Goal: Check status: Check status

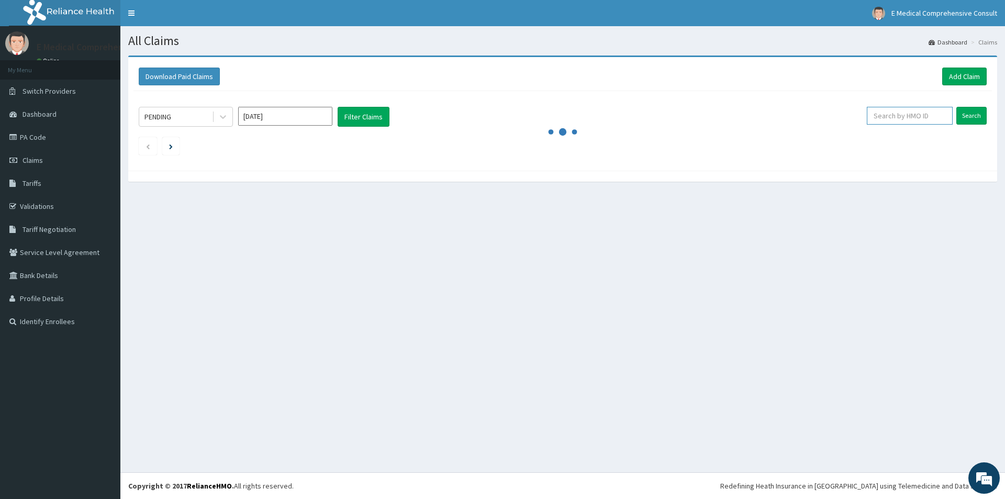
click at [882, 115] on input "text" at bounding box center [910, 116] width 86 height 18
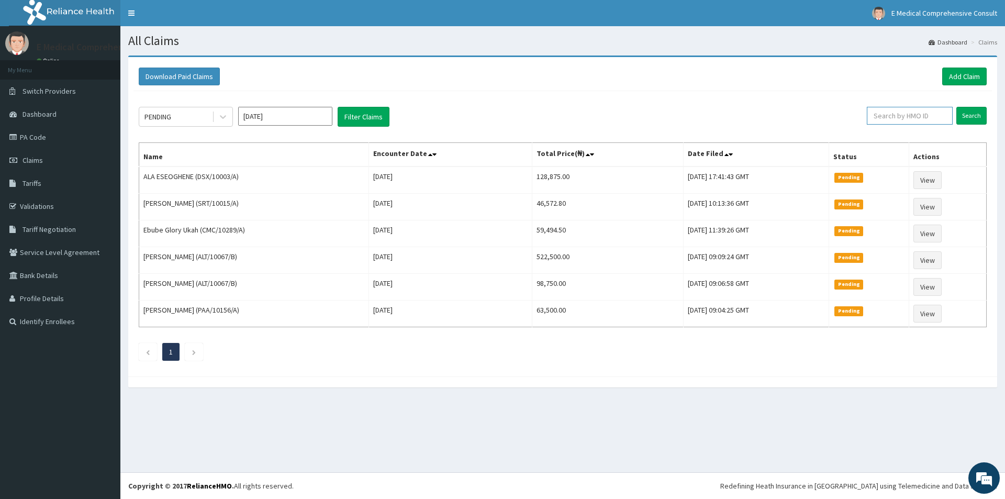
paste input "25219773/0"
type input "25219773/0"
click at [968, 112] on input "Search" at bounding box center [972, 116] width 30 height 18
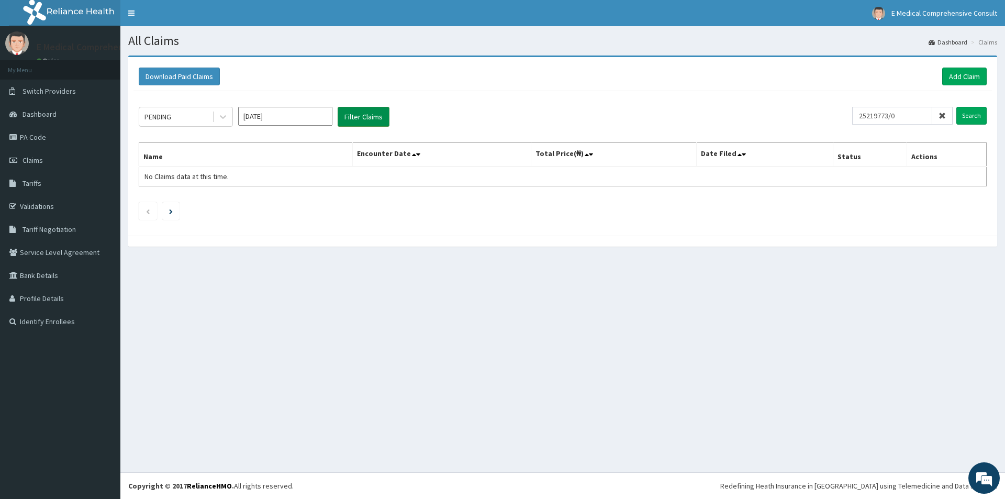
click at [370, 113] on button "Filter Claims" at bounding box center [364, 117] width 52 height 20
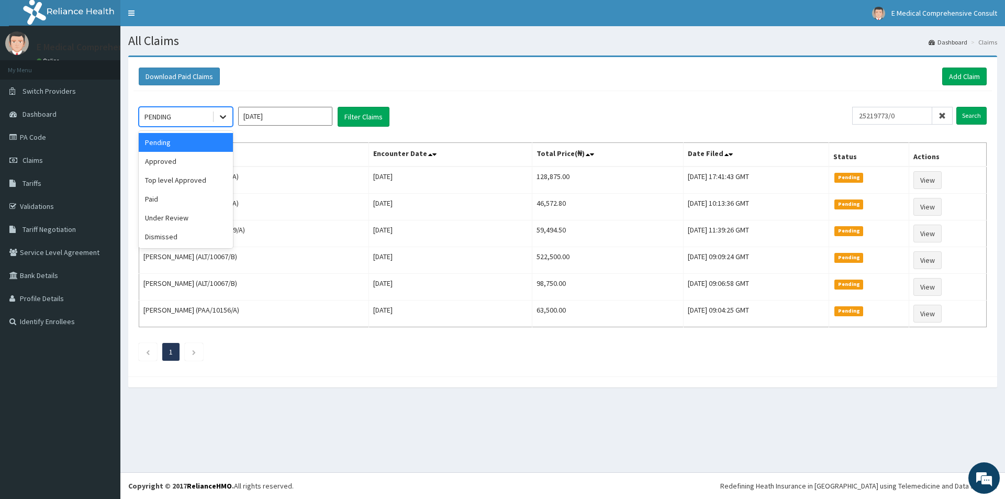
click at [219, 119] on icon at bounding box center [223, 117] width 10 height 10
click at [163, 168] on div "Approved" at bounding box center [186, 161] width 94 height 19
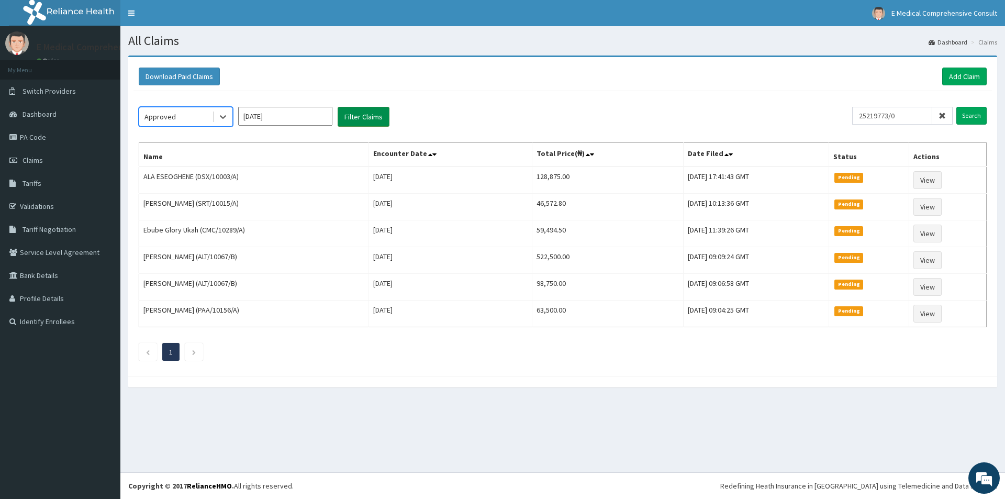
click at [357, 117] on button "Filter Claims" at bounding box center [364, 117] width 52 height 20
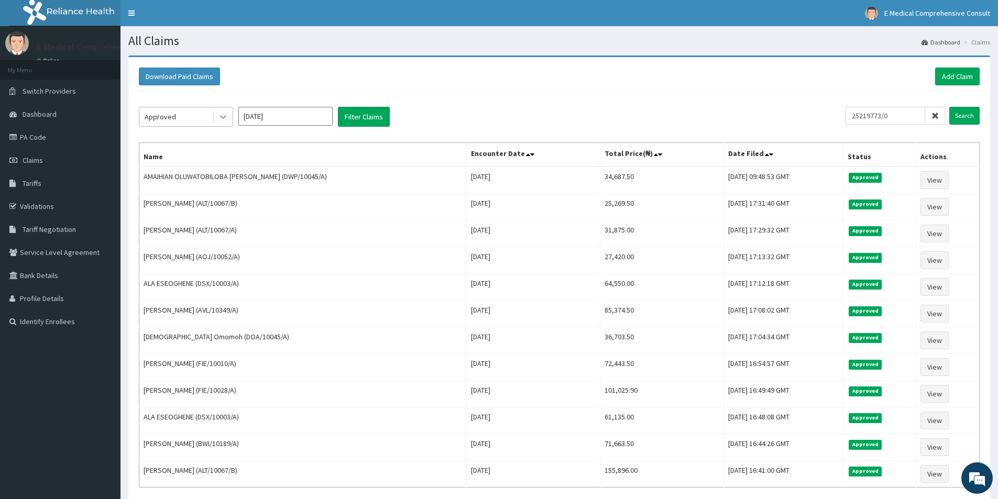
click at [222, 116] on icon at bounding box center [223, 117] width 10 height 10
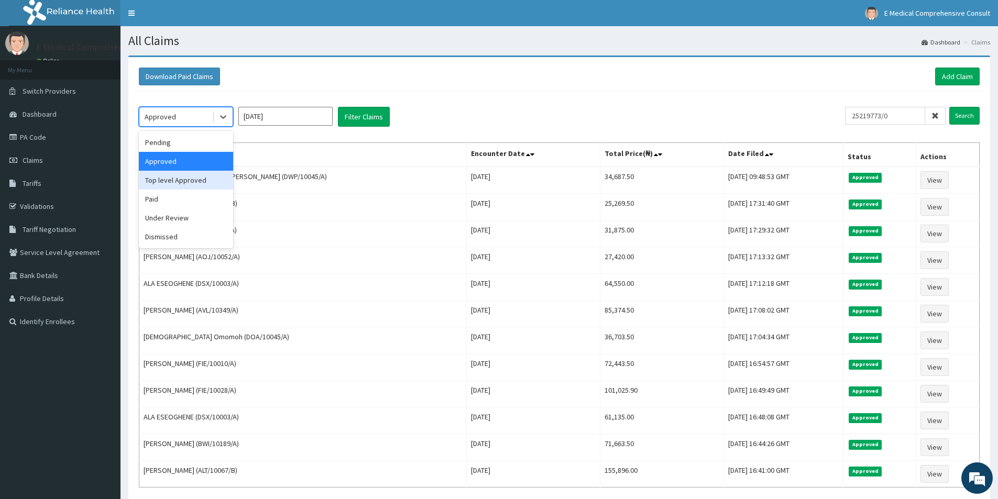
click at [166, 179] on div "Top level Approved" at bounding box center [186, 180] width 94 height 19
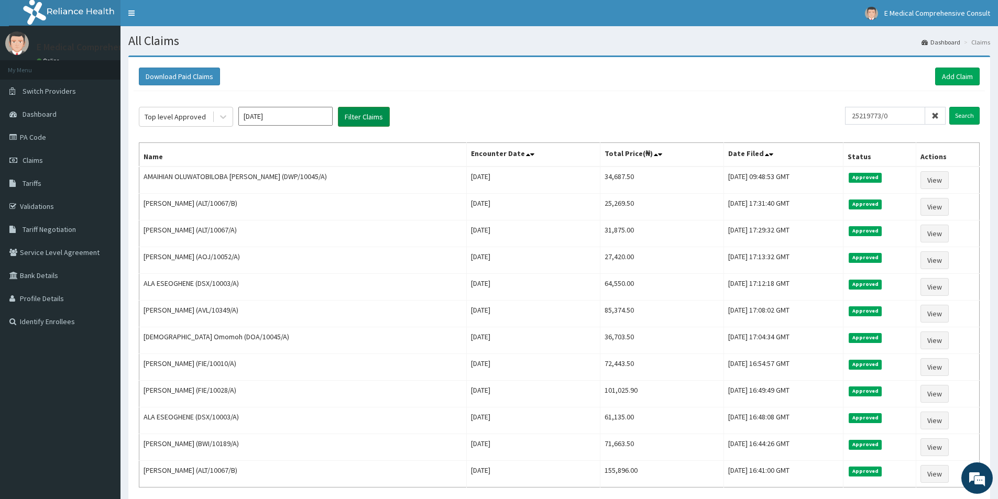
click at [363, 112] on button "Filter Claims" at bounding box center [364, 117] width 52 height 20
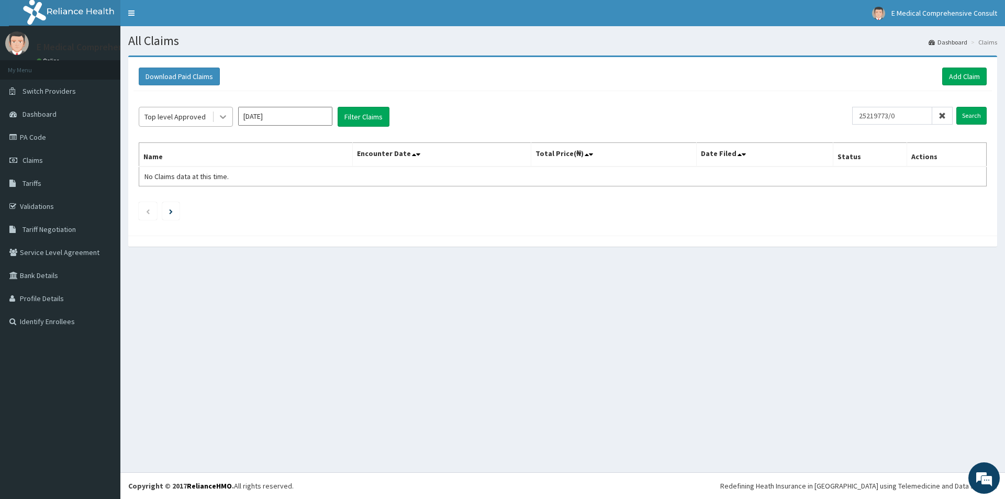
click at [223, 120] on icon at bounding box center [223, 117] width 10 height 10
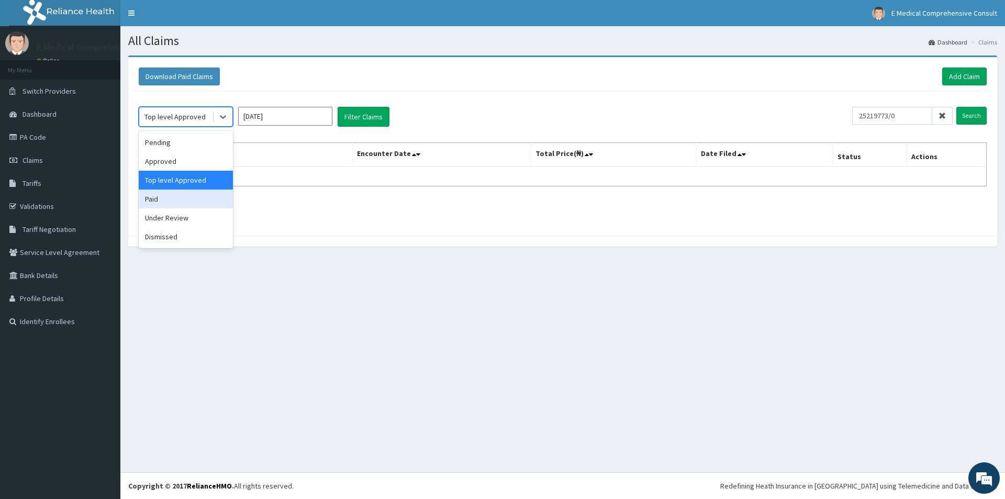
click at [160, 206] on div "Paid" at bounding box center [186, 199] width 94 height 19
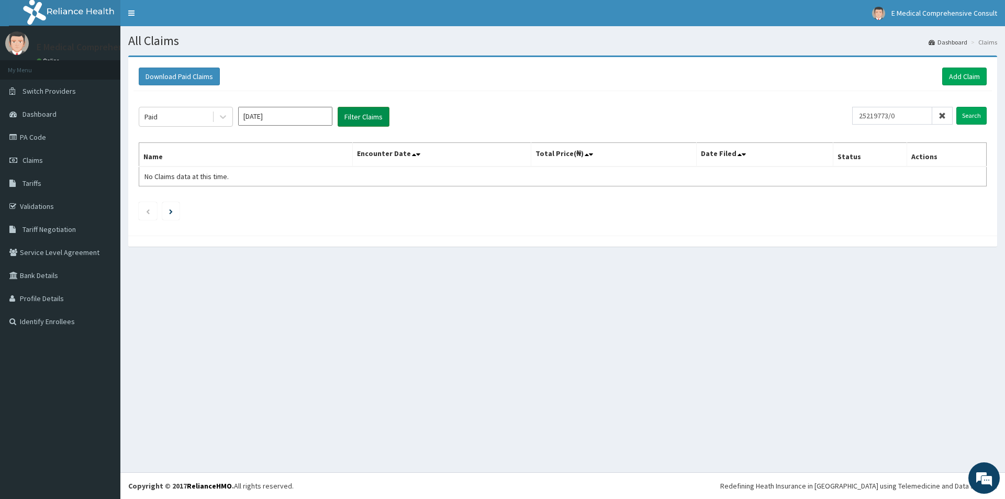
click at [359, 121] on button "Filter Claims" at bounding box center [364, 117] width 52 height 20
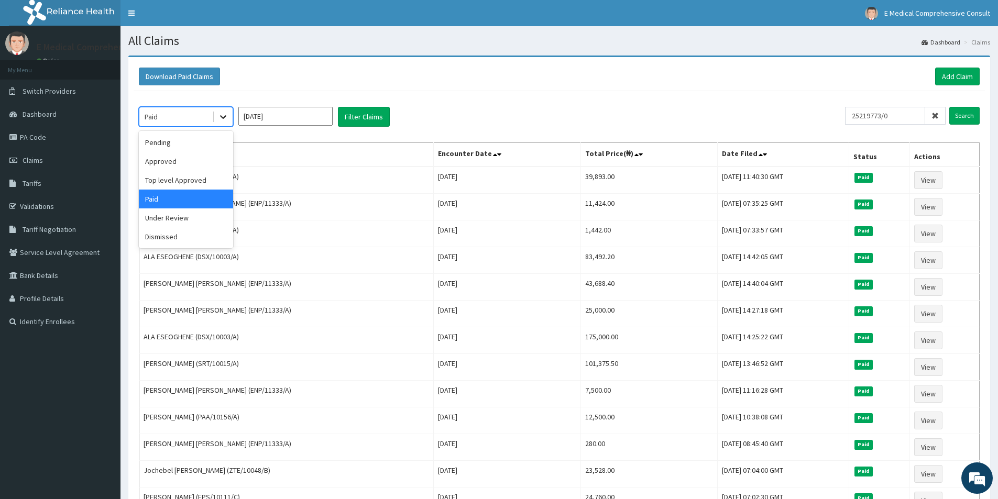
click at [225, 116] on icon at bounding box center [223, 118] width 6 height 4
click at [169, 219] on div "Under Review" at bounding box center [186, 217] width 94 height 19
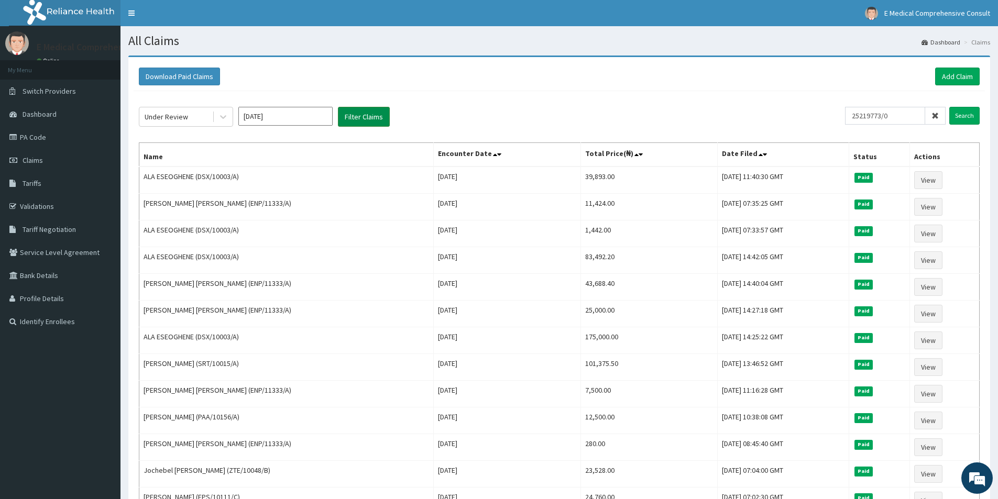
click at [376, 122] on button "Filter Claims" at bounding box center [364, 117] width 52 height 20
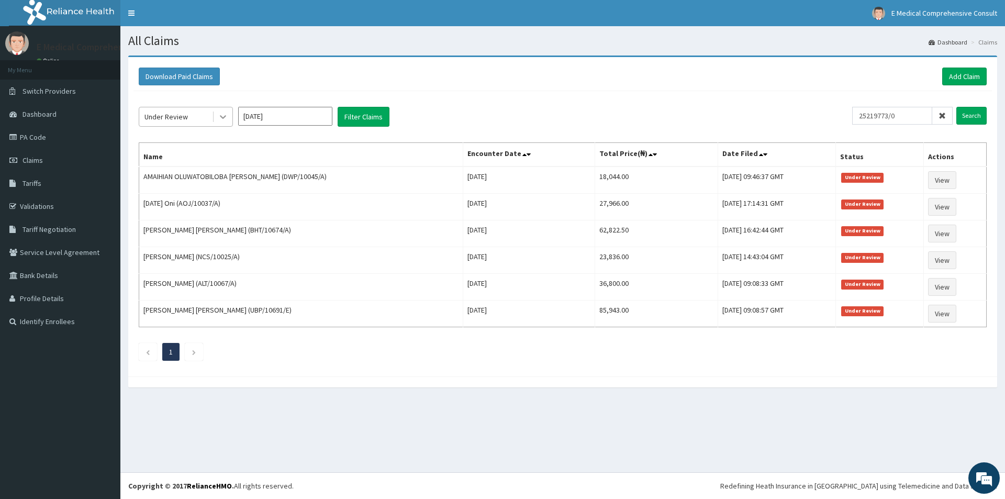
click at [223, 119] on icon at bounding box center [223, 117] width 10 height 10
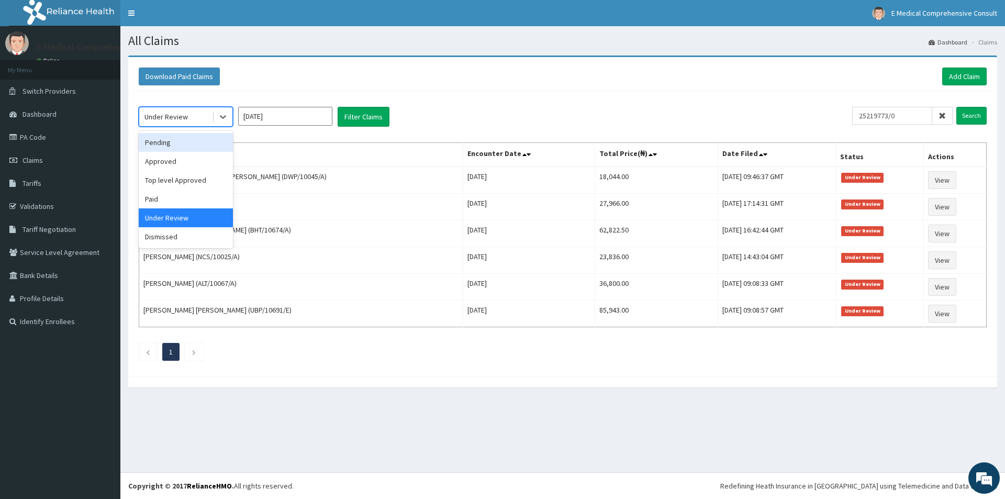
click at [161, 148] on div "Pending" at bounding box center [186, 142] width 94 height 19
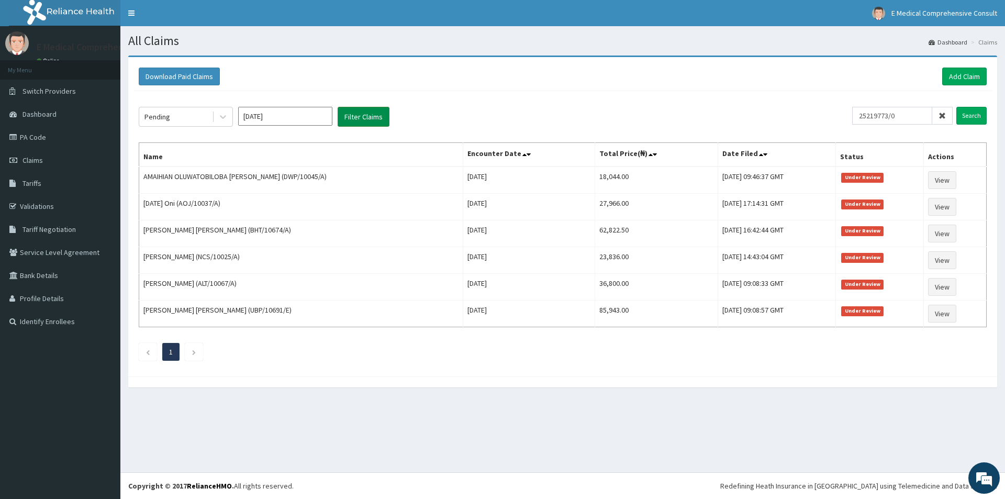
click at [344, 118] on button "Filter Claims" at bounding box center [364, 117] width 52 height 20
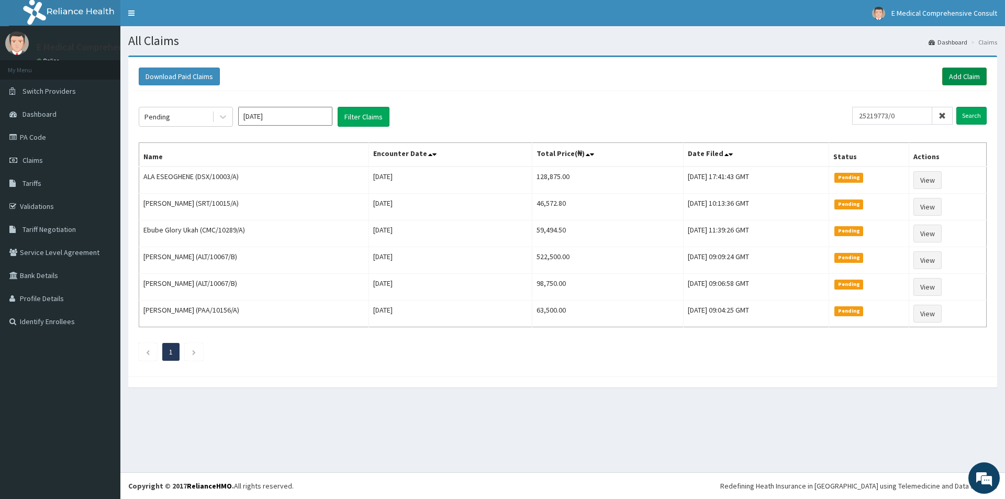
click at [970, 78] on link "Add Claim" at bounding box center [965, 77] width 45 height 18
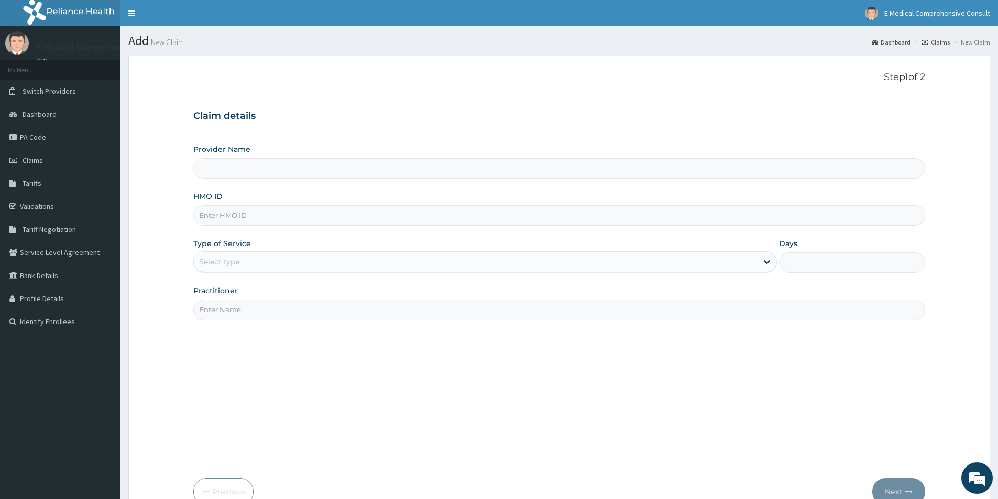
click at [206, 224] on input "HMO ID" at bounding box center [559, 215] width 732 height 20
paste input "25219773/0"
type input "25219773/0"
click at [235, 273] on div "Type of Service Select type" at bounding box center [484, 255] width 583 height 35
type input "E Medical Comprehensive Consult"
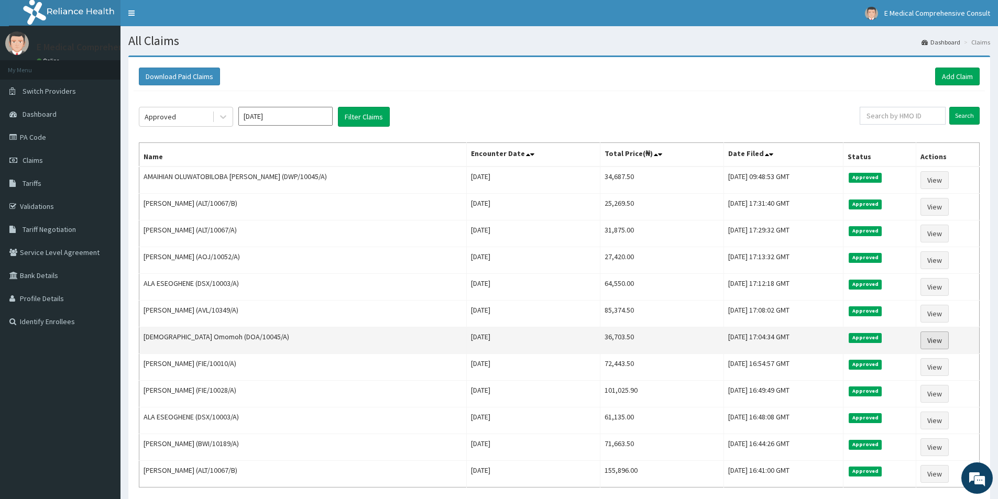
click at [930, 341] on link "View" at bounding box center [934, 340] width 28 height 18
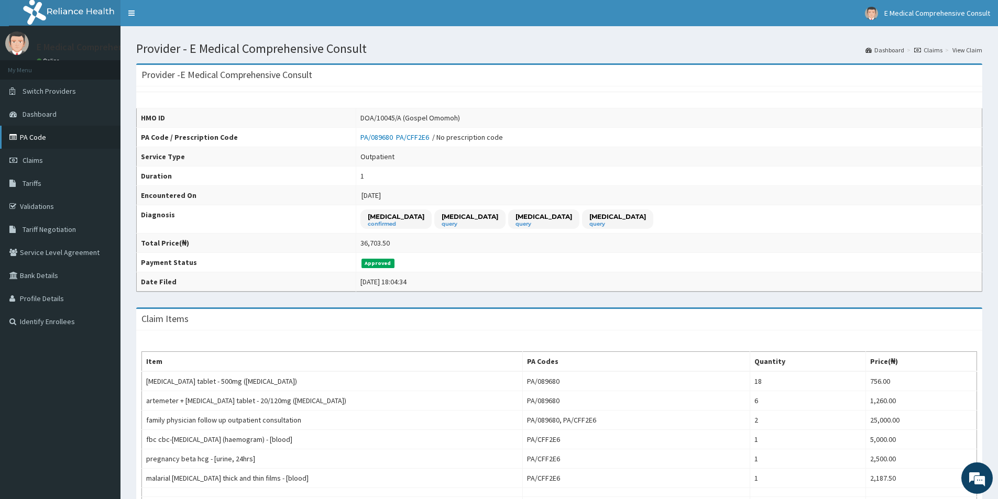
click at [37, 134] on link "PA Code" at bounding box center [60, 137] width 120 height 23
click at [33, 160] on span "Claims" at bounding box center [33, 160] width 20 height 9
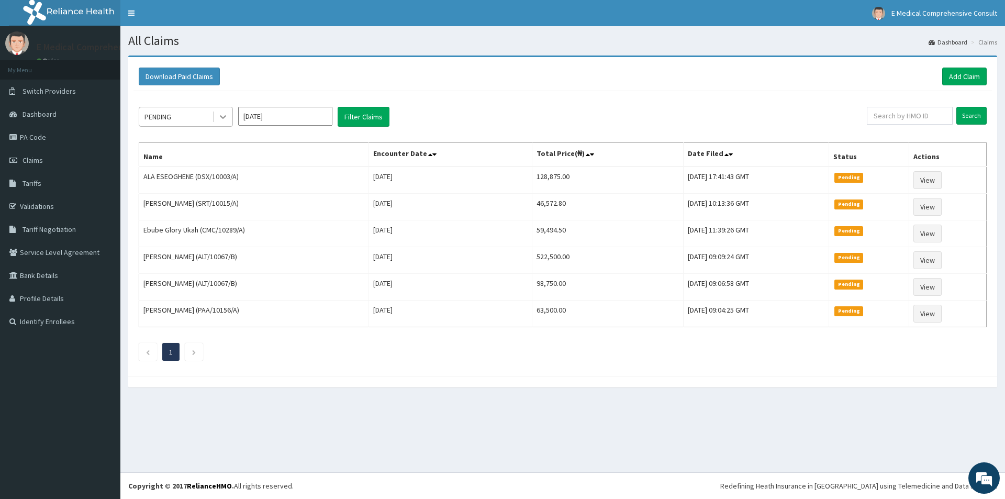
click at [224, 116] on icon at bounding box center [223, 117] width 10 height 10
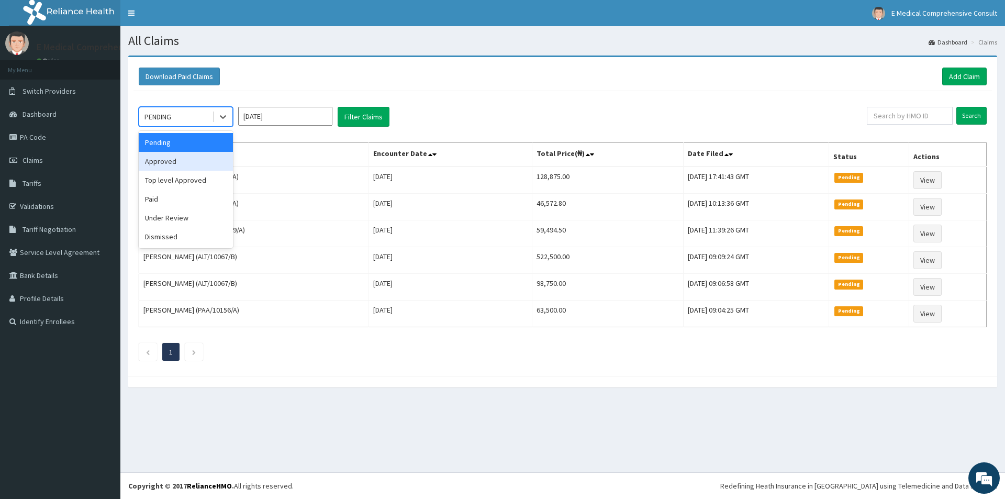
click at [170, 164] on div "Approved" at bounding box center [186, 161] width 94 height 19
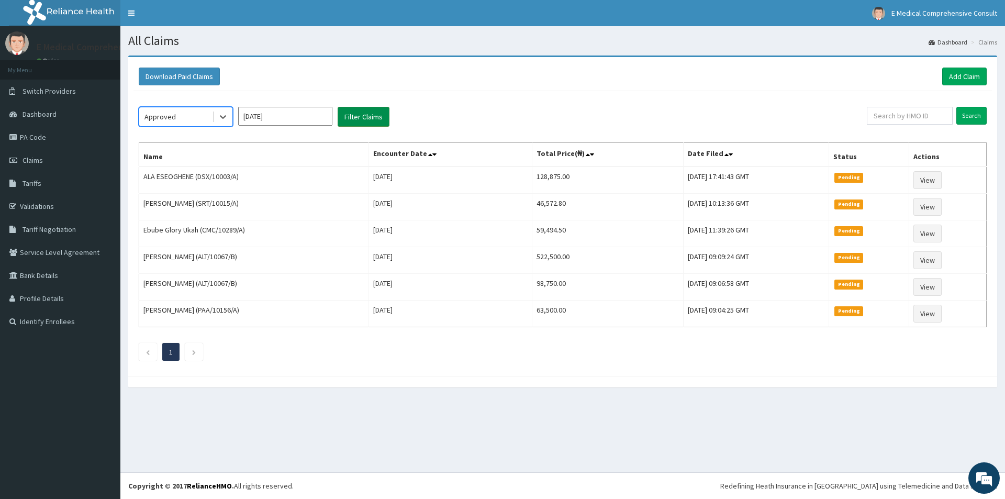
click at [356, 116] on button "Filter Claims" at bounding box center [364, 117] width 52 height 20
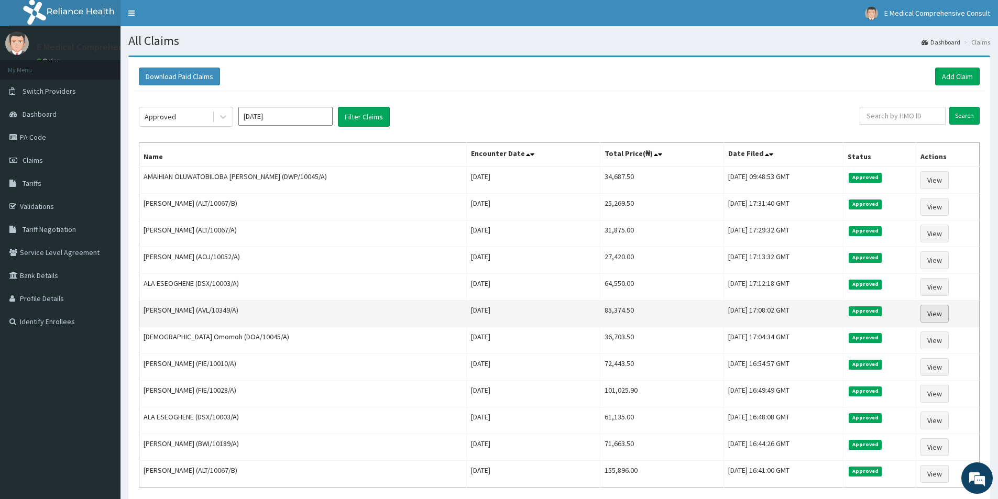
click at [930, 314] on link "View" at bounding box center [934, 314] width 28 height 18
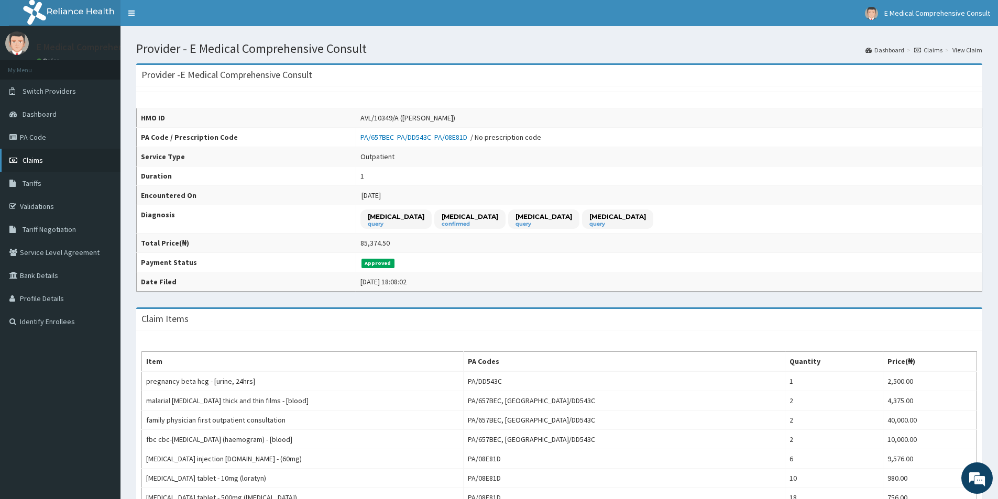
click at [30, 158] on span "Claims" at bounding box center [33, 160] width 20 height 9
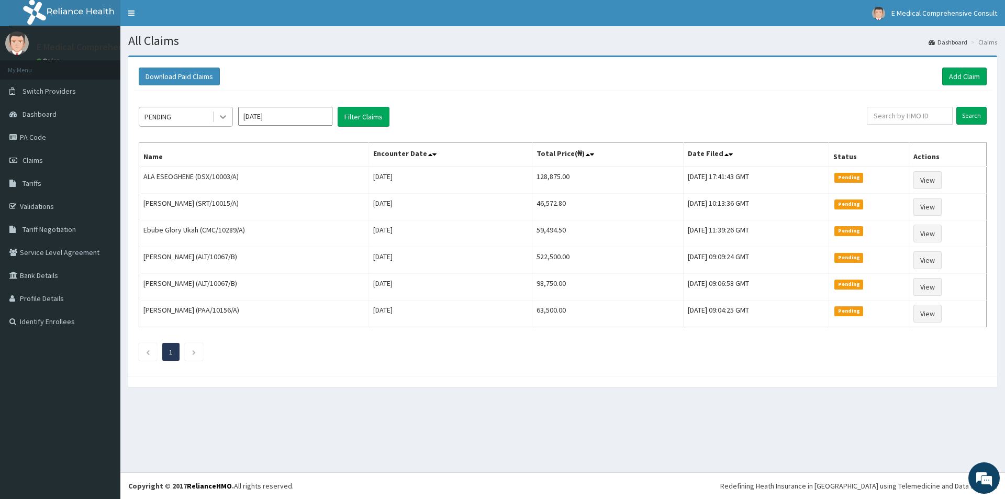
click at [220, 117] on icon at bounding box center [223, 117] width 10 height 10
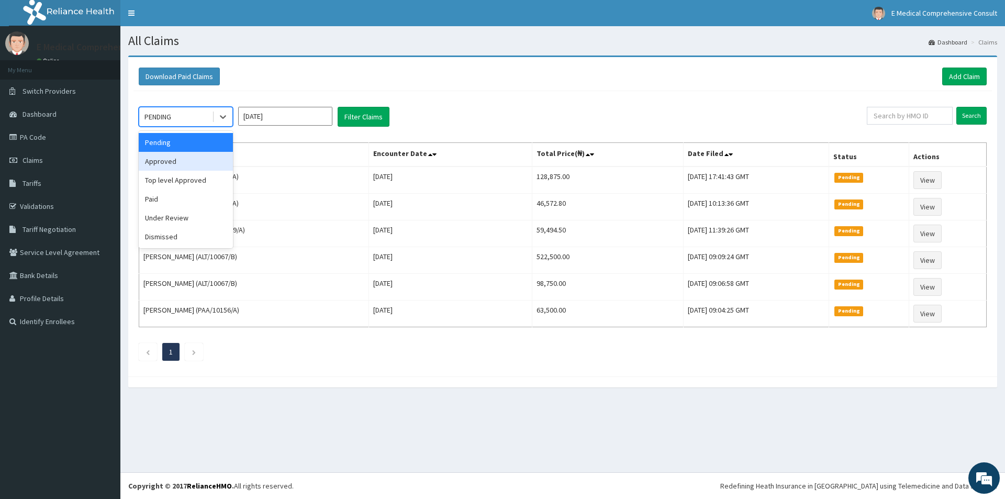
click at [161, 159] on div "Approved" at bounding box center [186, 161] width 94 height 19
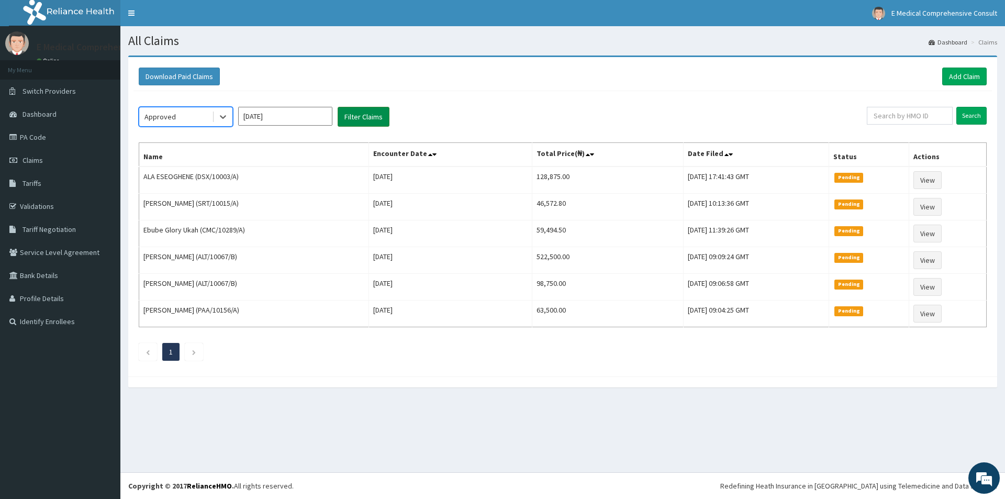
click at [362, 115] on button "Filter Claims" at bounding box center [364, 117] width 52 height 20
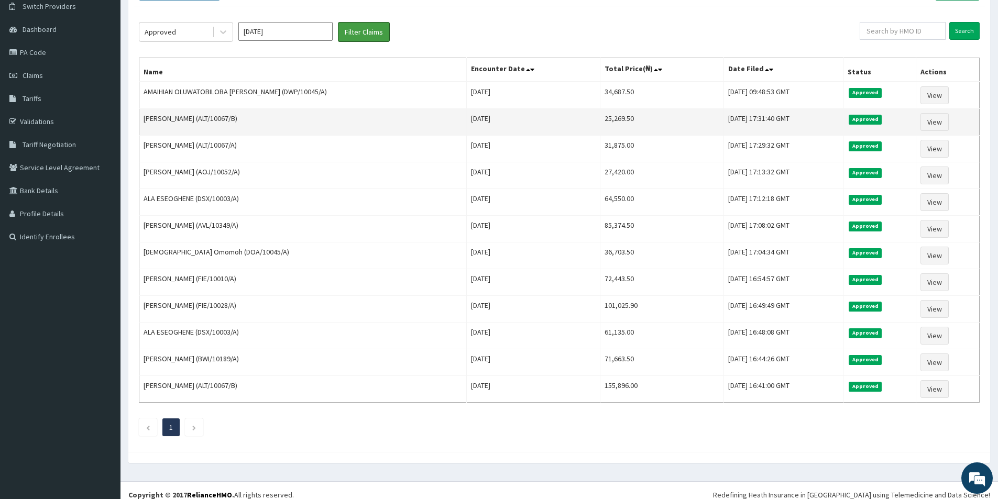
scroll to position [94, 0]
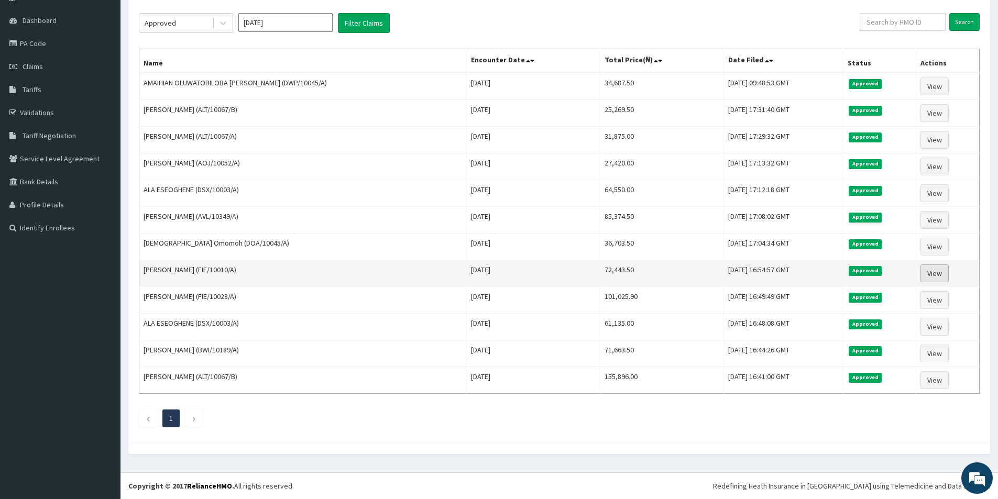
click at [943, 276] on link "View" at bounding box center [934, 273] width 28 height 18
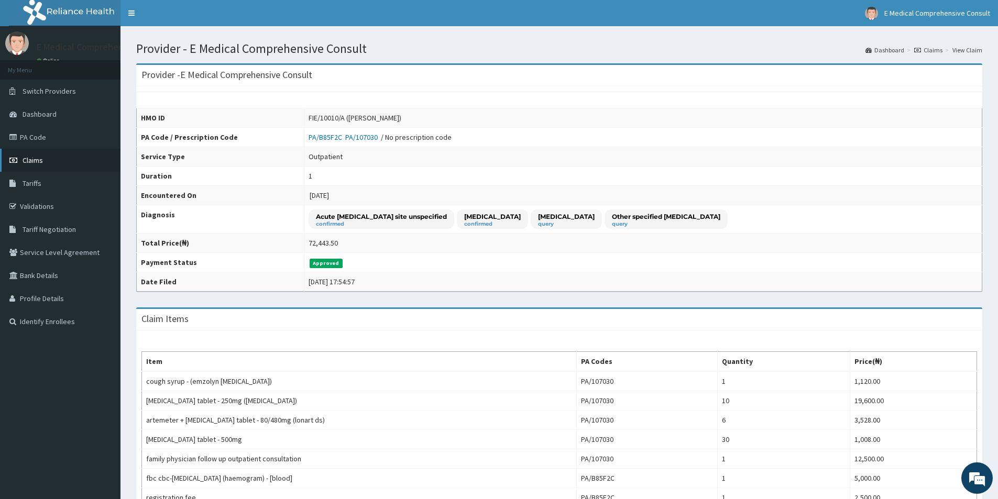
click at [41, 155] on link "Claims" at bounding box center [60, 160] width 120 height 23
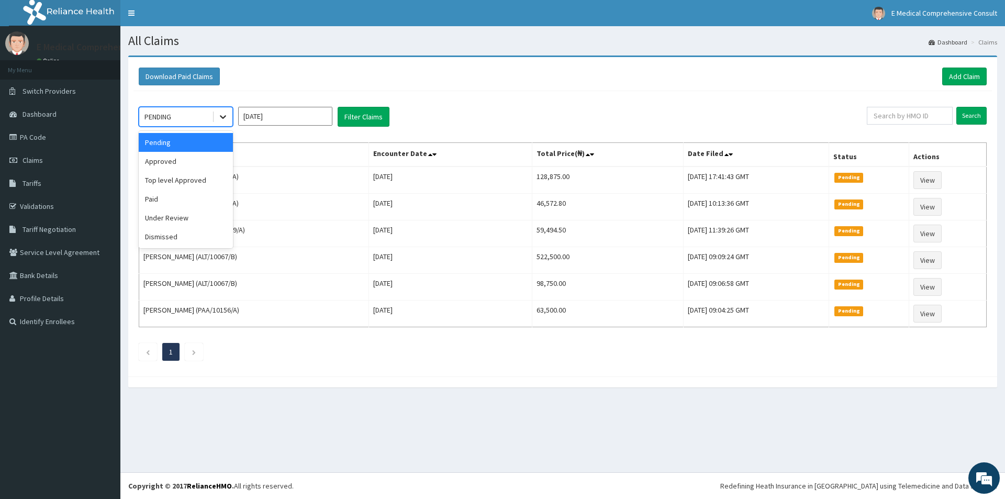
click at [223, 116] on icon at bounding box center [223, 117] width 10 height 10
click at [175, 163] on div "Approved" at bounding box center [186, 161] width 94 height 19
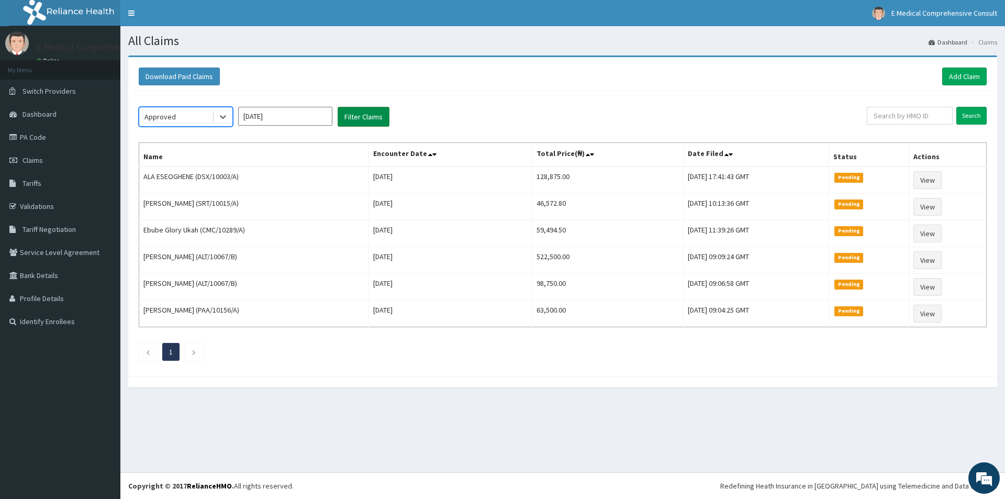
click at [349, 115] on button "Filter Claims" at bounding box center [364, 117] width 52 height 20
